Goal: Obtain resource: Obtain resource

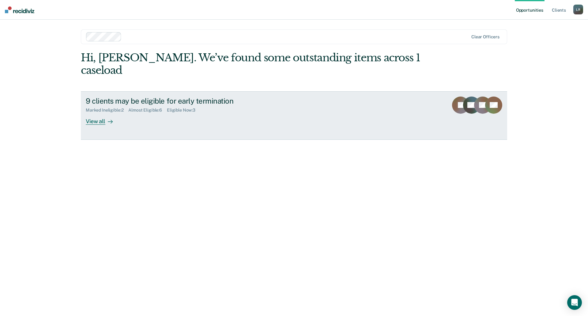
click at [128, 105] on div "9 clients may be eligible for early termination Marked Ineligible : 2 Almost El…" at bounding box center [201, 111] width 230 height 28
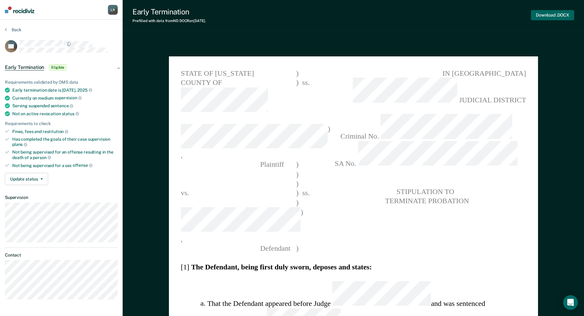
click at [552, 13] on button "Download .DOCX" at bounding box center [552, 15] width 43 height 10
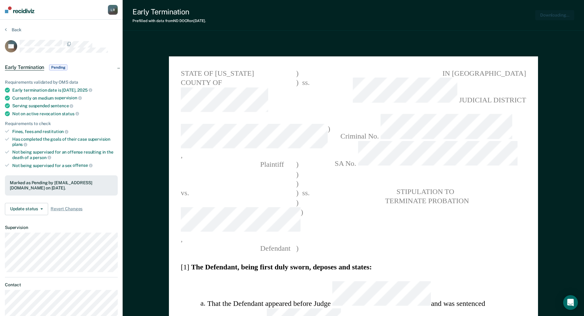
type textarea "x"
